Goal: Navigation & Orientation: Find specific page/section

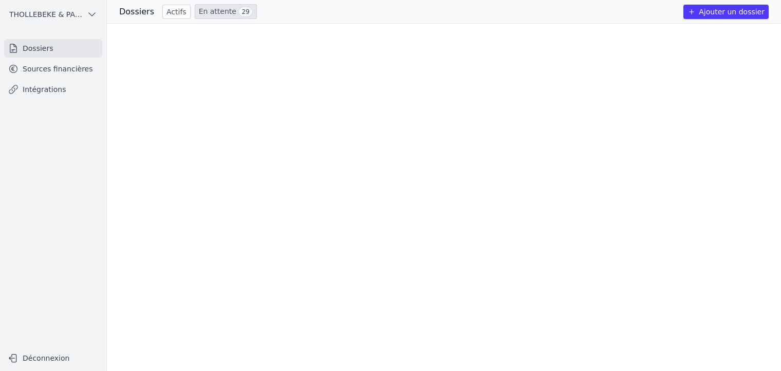
scroll to position [463, 0]
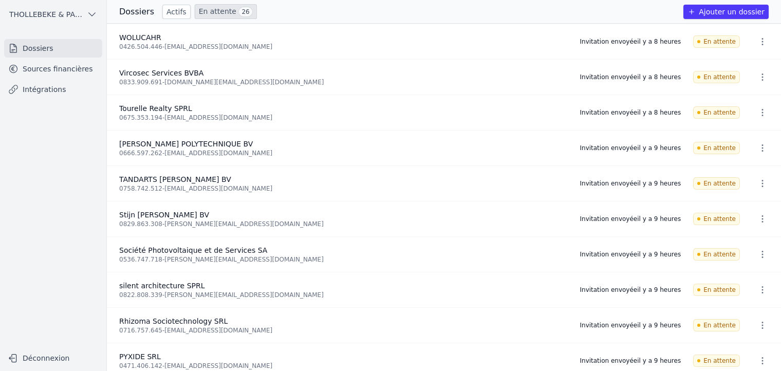
click at [175, 13] on link "Actifs" at bounding box center [176, 12] width 28 height 14
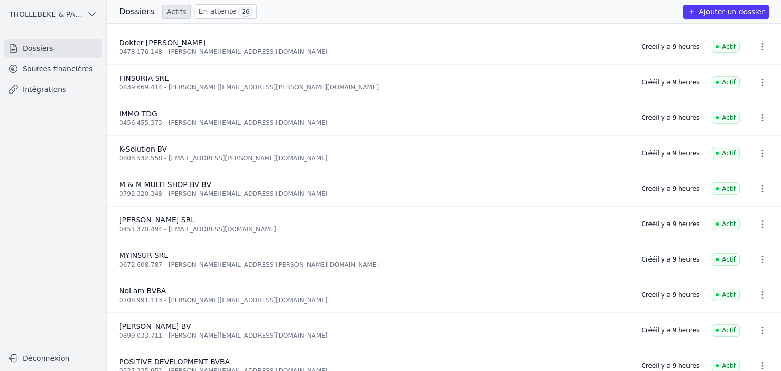
scroll to position [103, 0]
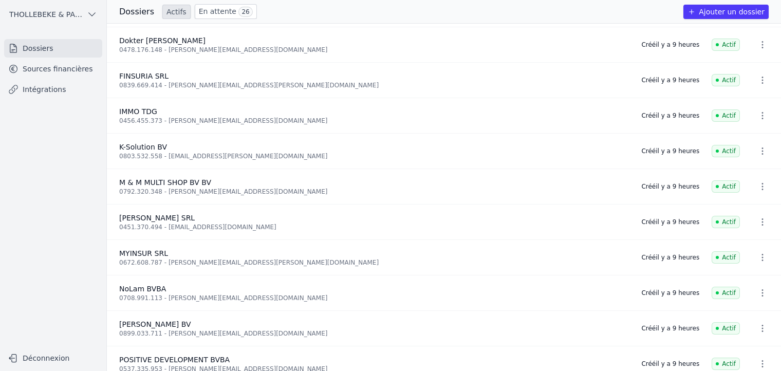
click at [62, 69] on link "Sources financières" at bounding box center [53, 69] width 98 height 19
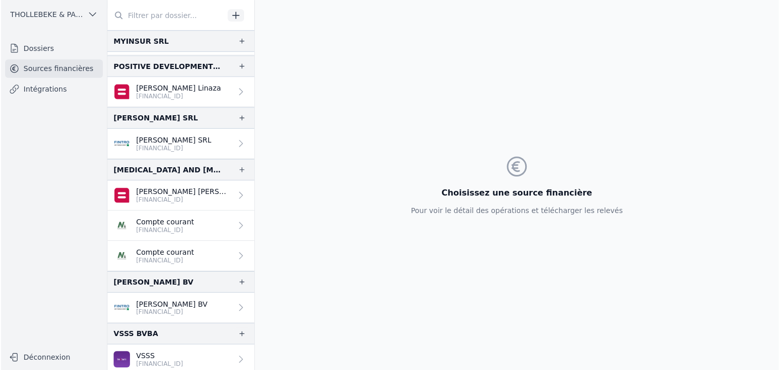
scroll to position [460, 0]
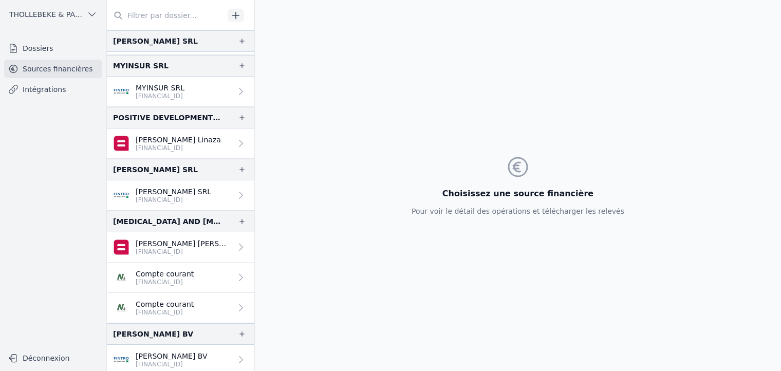
click at [49, 140] on nav "Dossiers Sources financières Intégrations" at bounding box center [53, 189] width 90 height 301
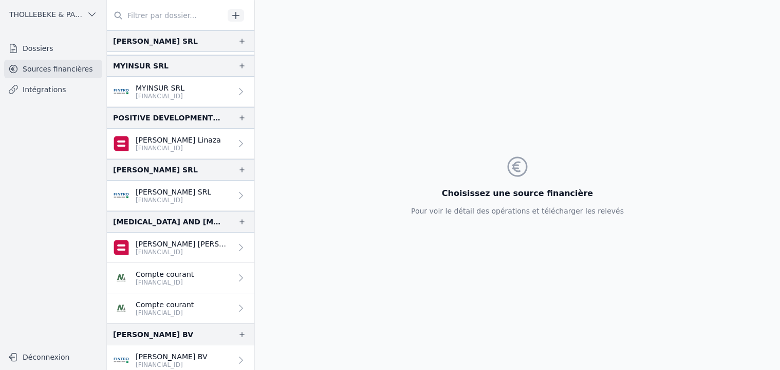
click at [52, 53] on link "Dossiers" at bounding box center [53, 48] width 98 height 19
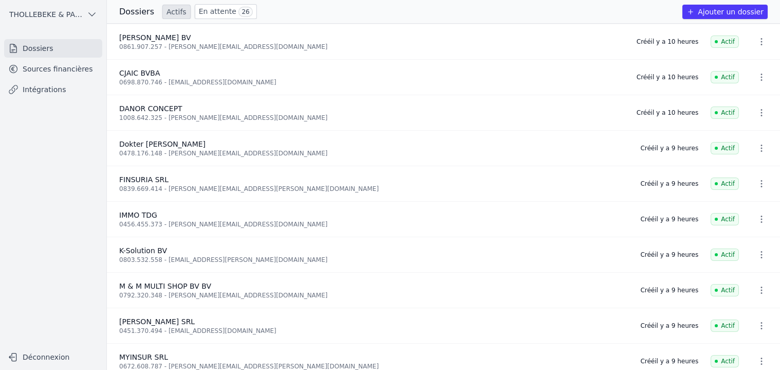
click at [212, 10] on link "En attente 26" at bounding box center [226, 11] width 62 height 15
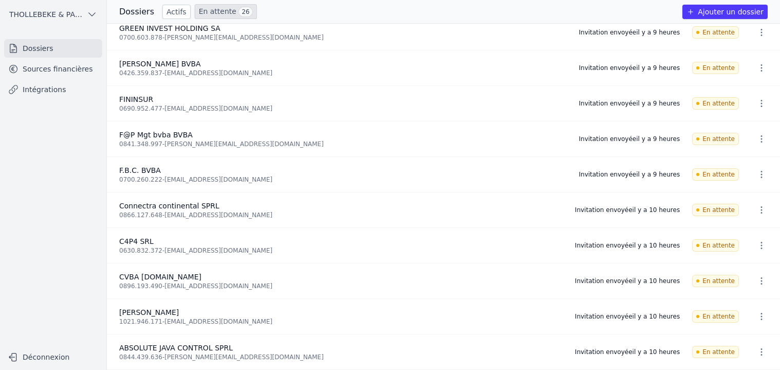
scroll to position [580, 0]
